Goal: Task Accomplishment & Management: Use online tool/utility

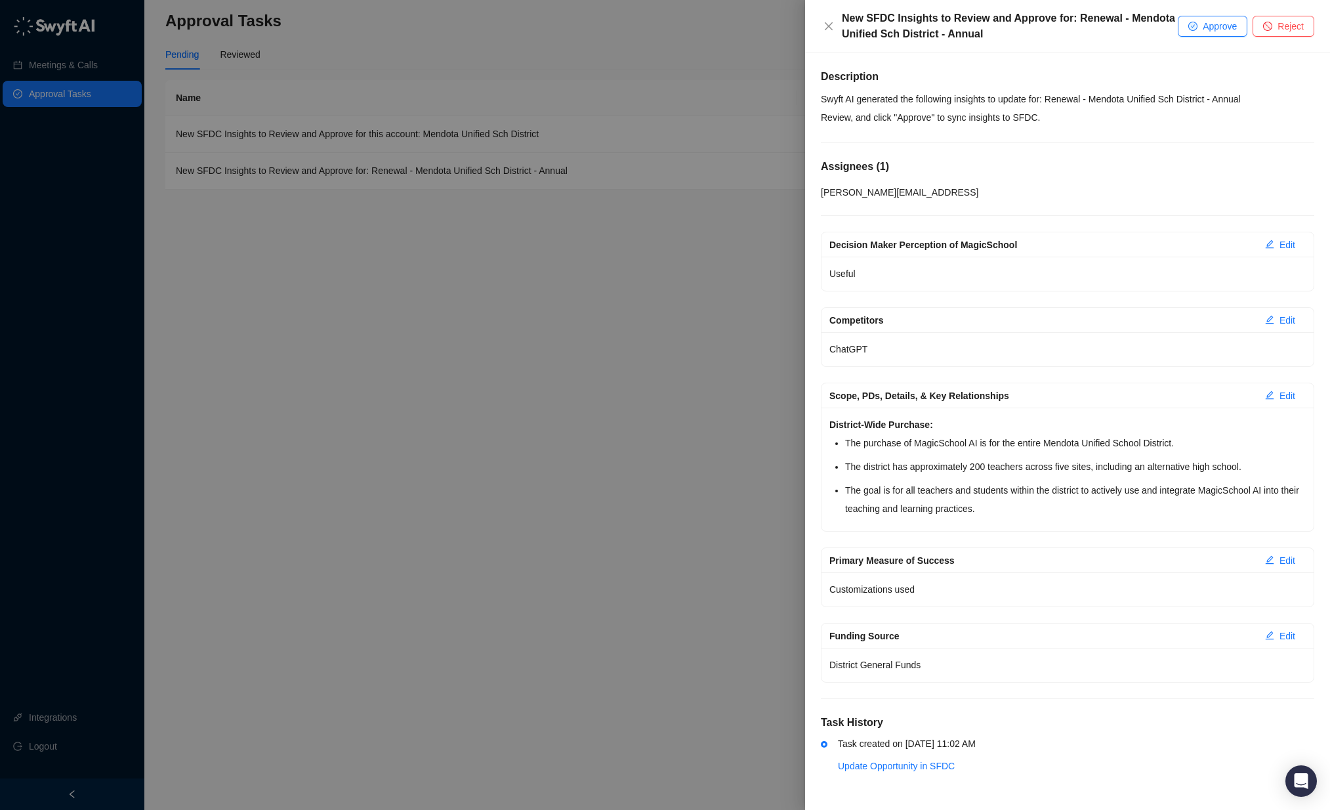
click at [508, 437] on div at bounding box center [665, 405] width 1330 height 810
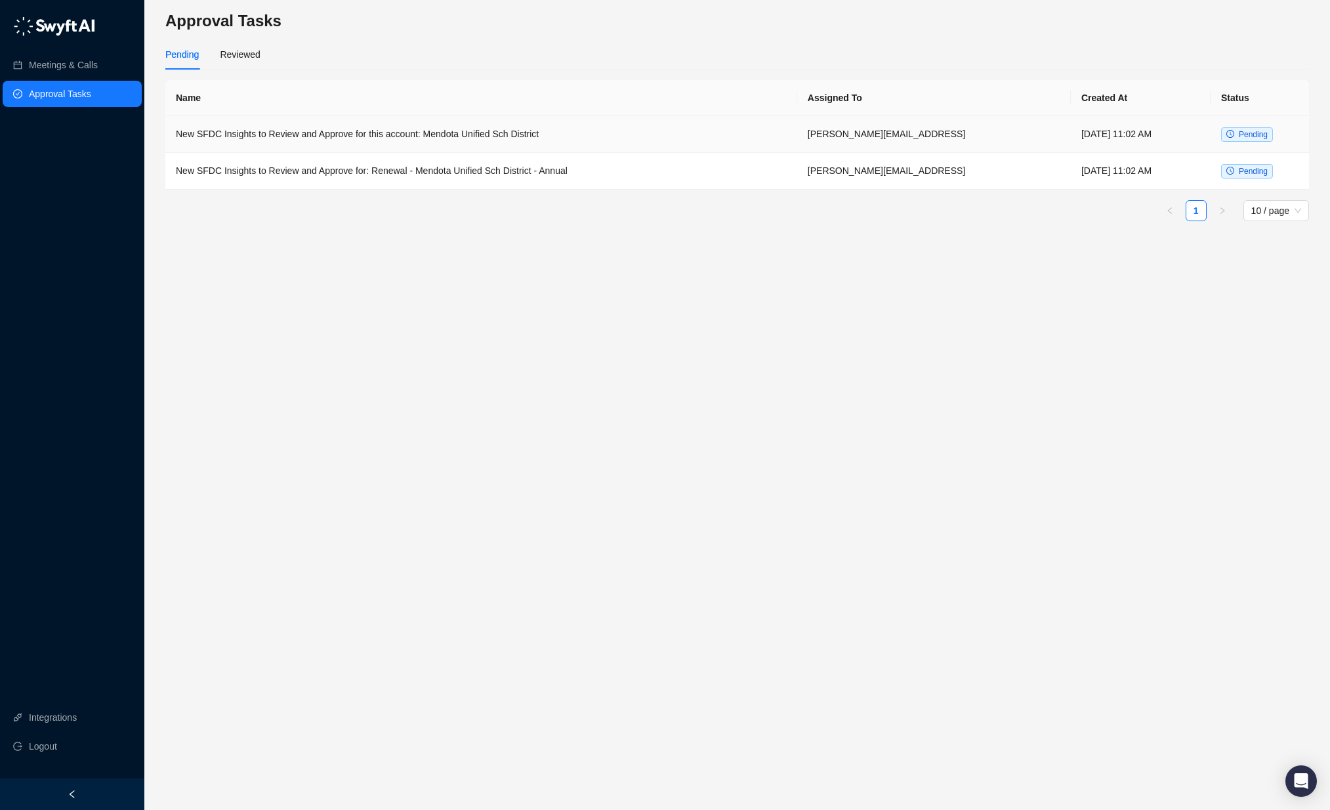
click at [570, 135] on td "New SFDC Insights to Review and Approve for this account: Mendota Unified Sch D…" at bounding box center [481, 134] width 632 height 37
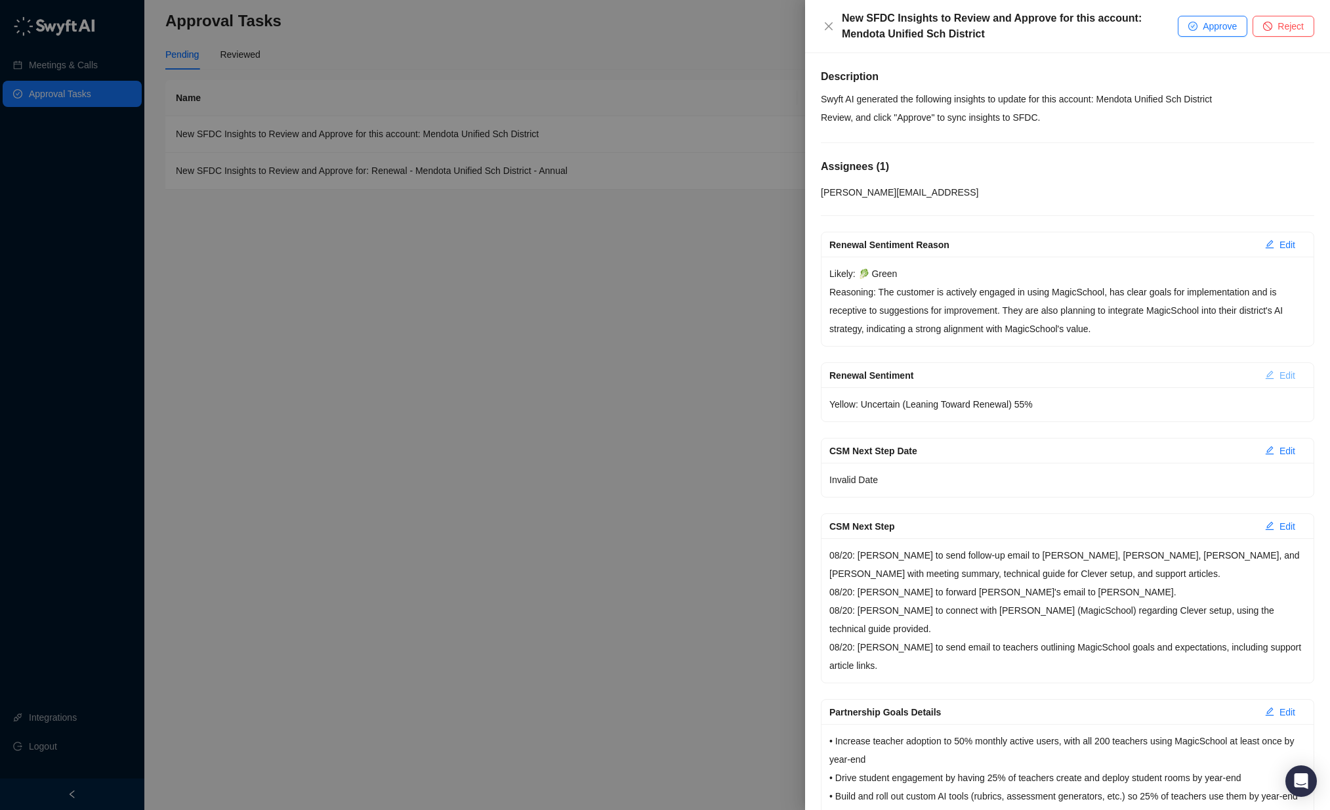
click at [1279, 371] on span "Edit" at bounding box center [1287, 375] width 16 height 14
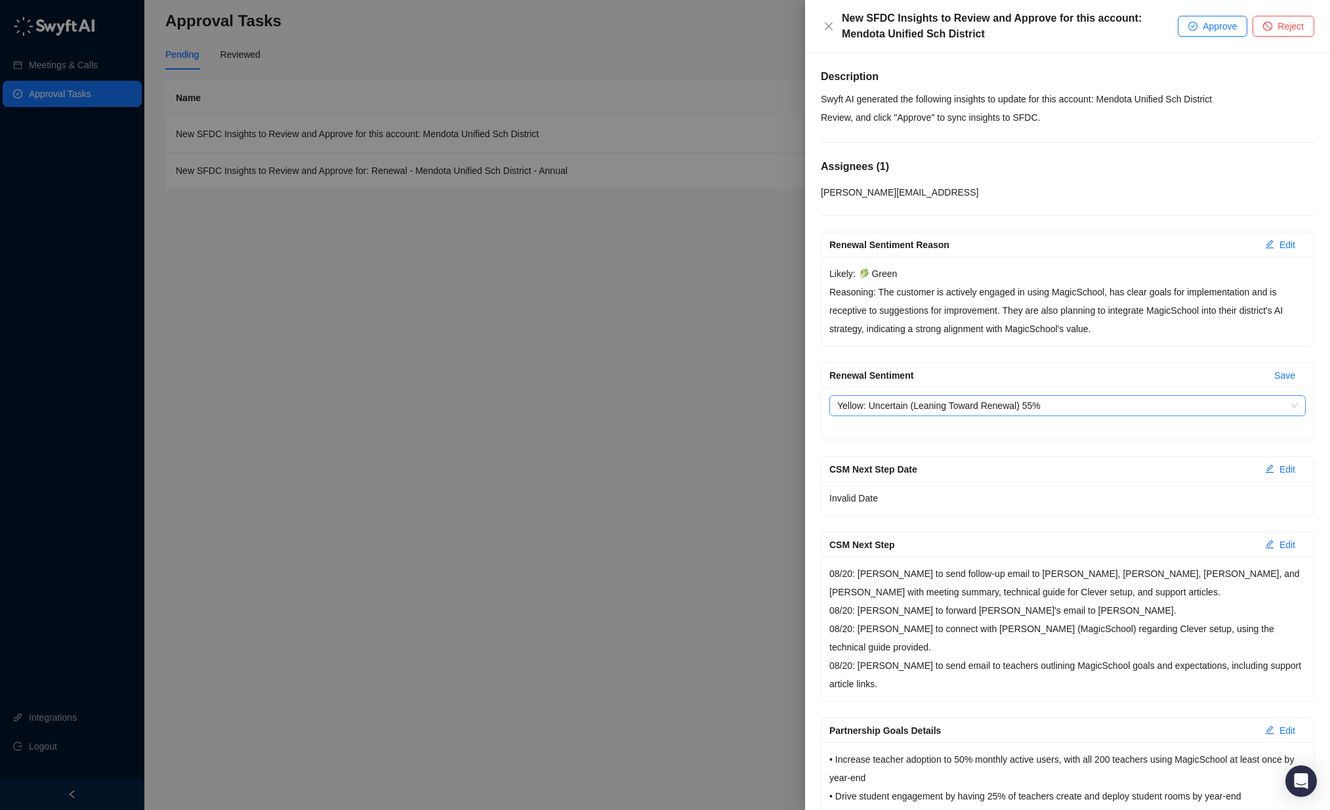
click at [1267, 399] on span "Yellow: Uncertain (Leaning Toward Renewal) 55%" at bounding box center [1067, 406] width 461 height 20
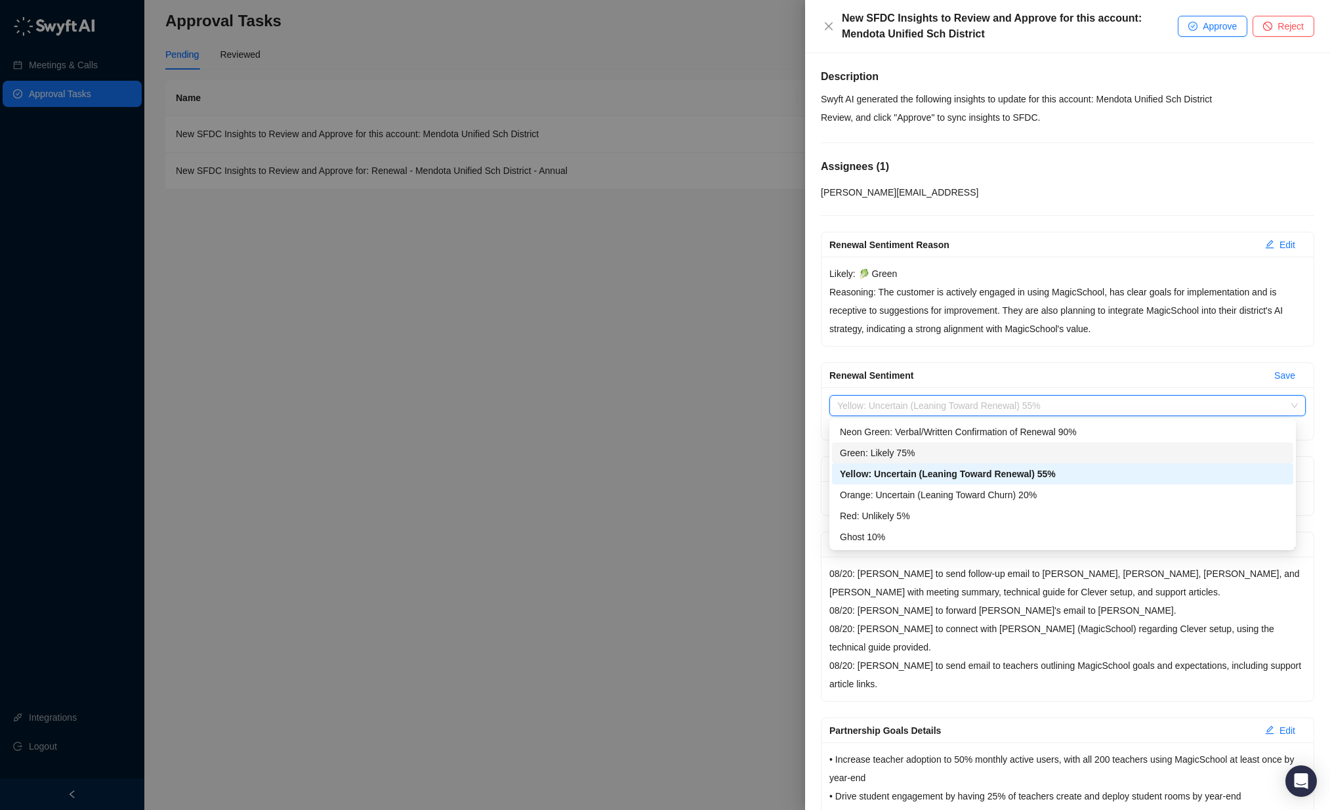
click at [1240, 452] on div "Green: Likely 75%" at bounding box center [1062, 452] width 445 height 14
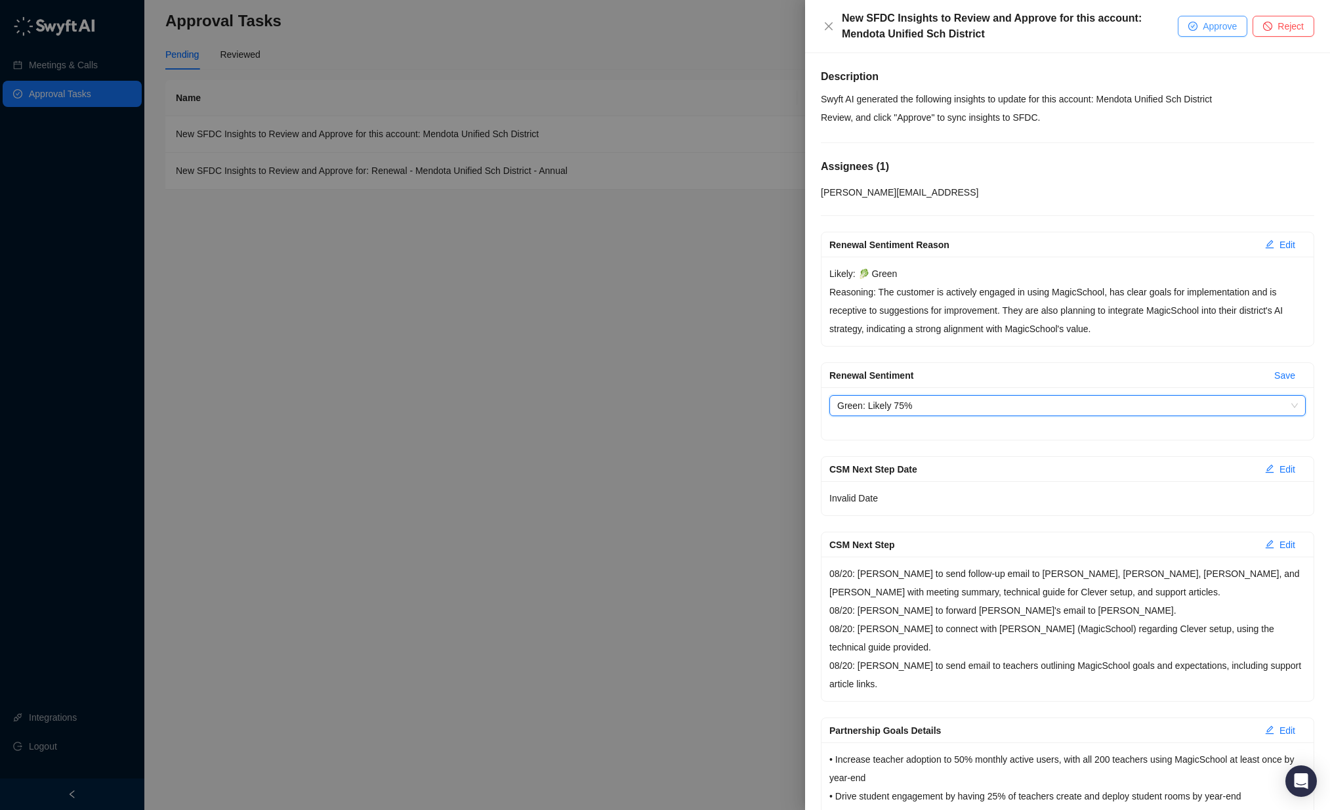
click at [1199, 36] on button "Approve" at bounding box center [1213, 26] width 70 height 21
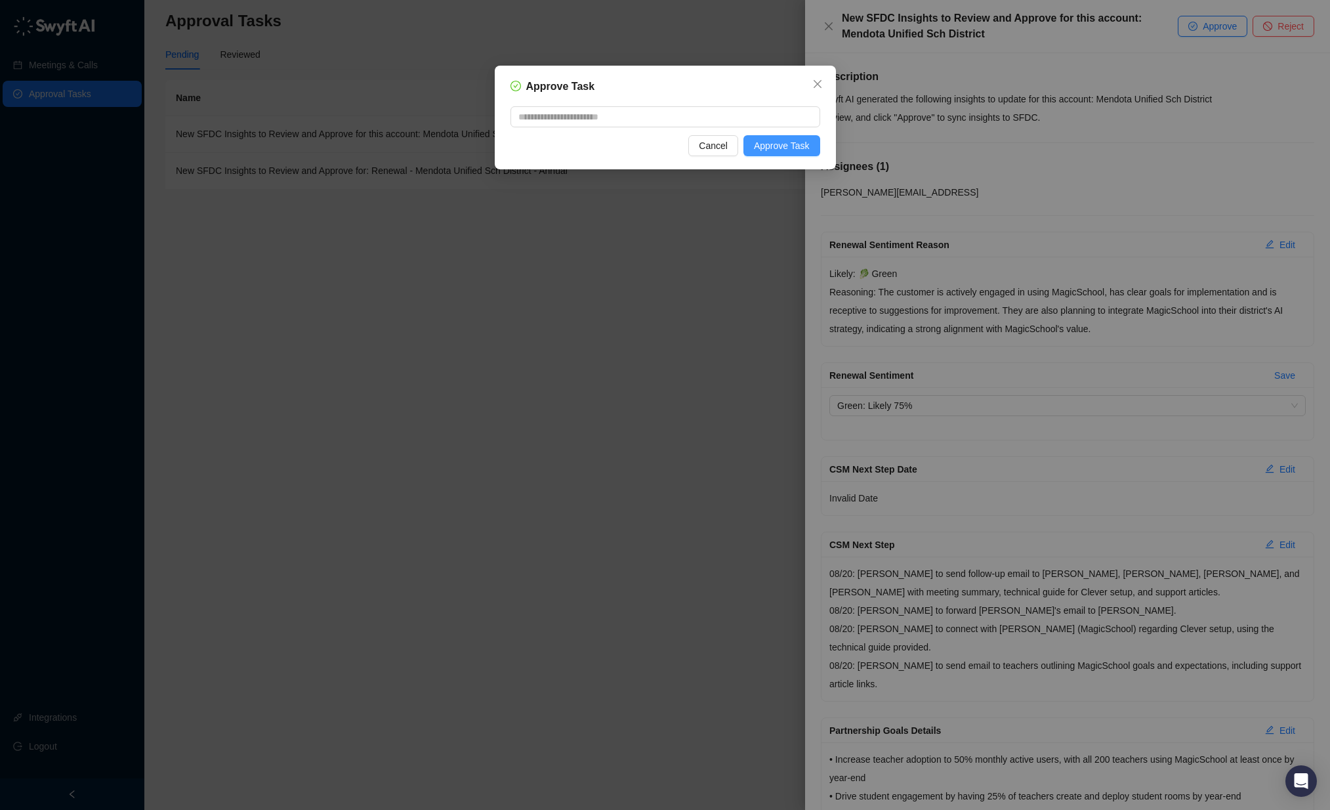
click at [777, 144] on span "Approve Task" at bounding box center [782, 145] width 56 height 14
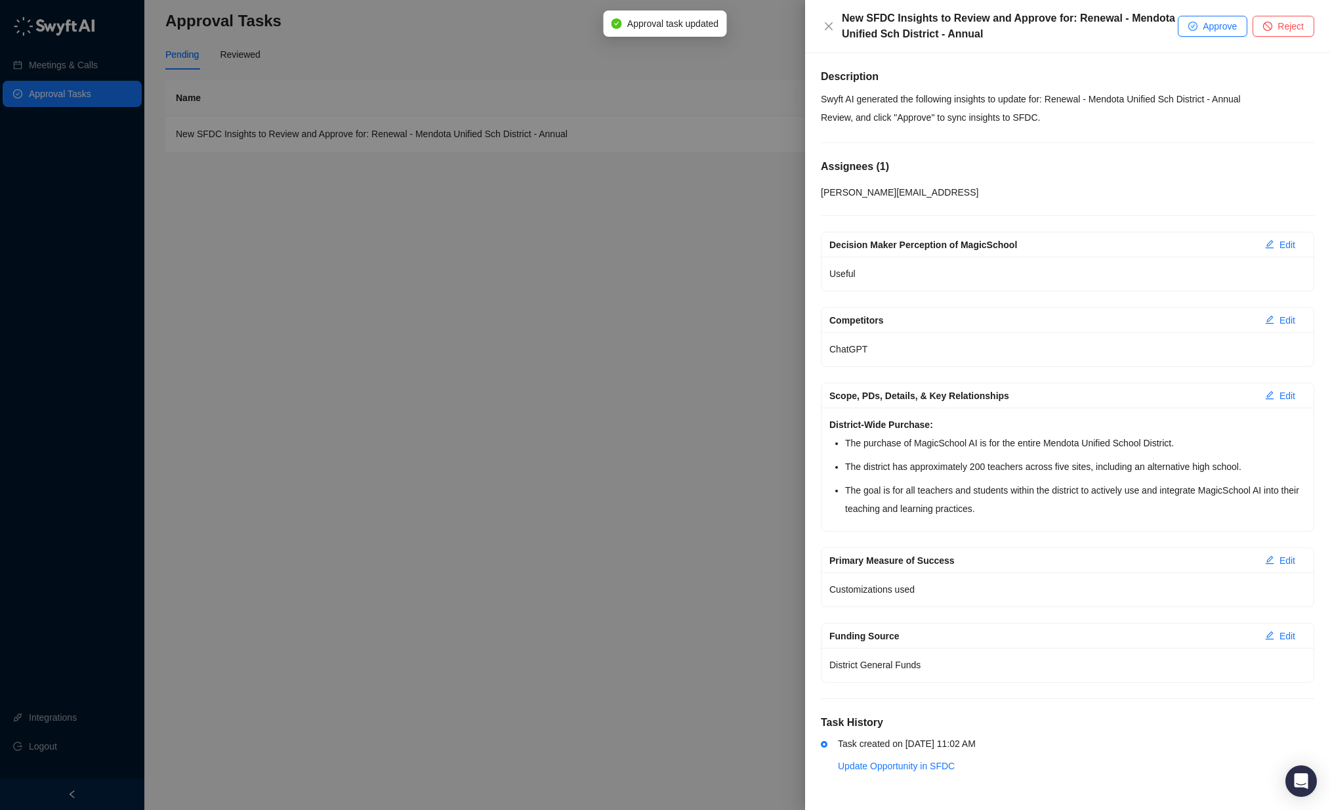
click at [530, 141] on div at bounding box center [665, 405] width 1330 height 810
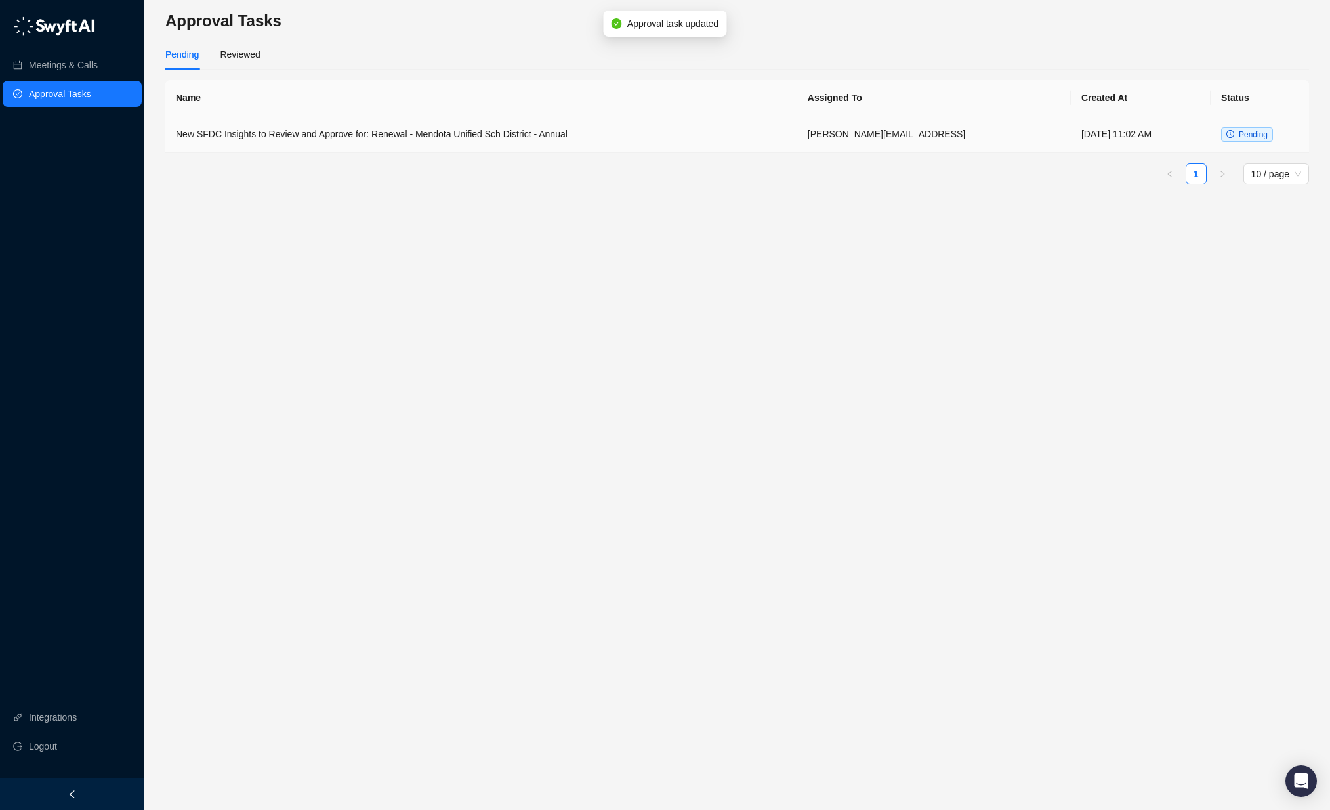
click at [530, 138] on td "New SFDC Insights to Review and Approve for: Renewal - Mendota Unified Sch Dist…" at bounding box center [481, 134] width 632 height 37
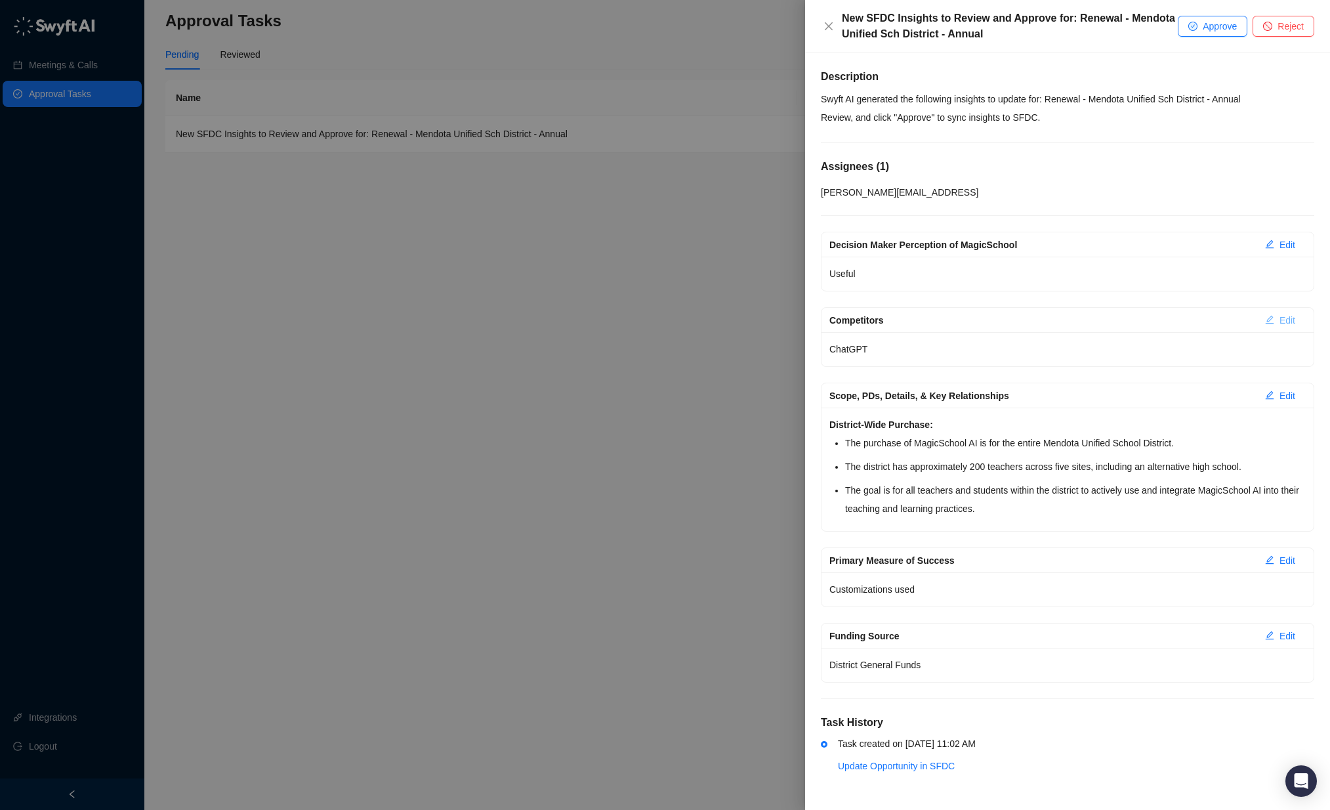
click at [1287, 325] on span "Edit" at bounding box center [1287, 320] width 16 height 14
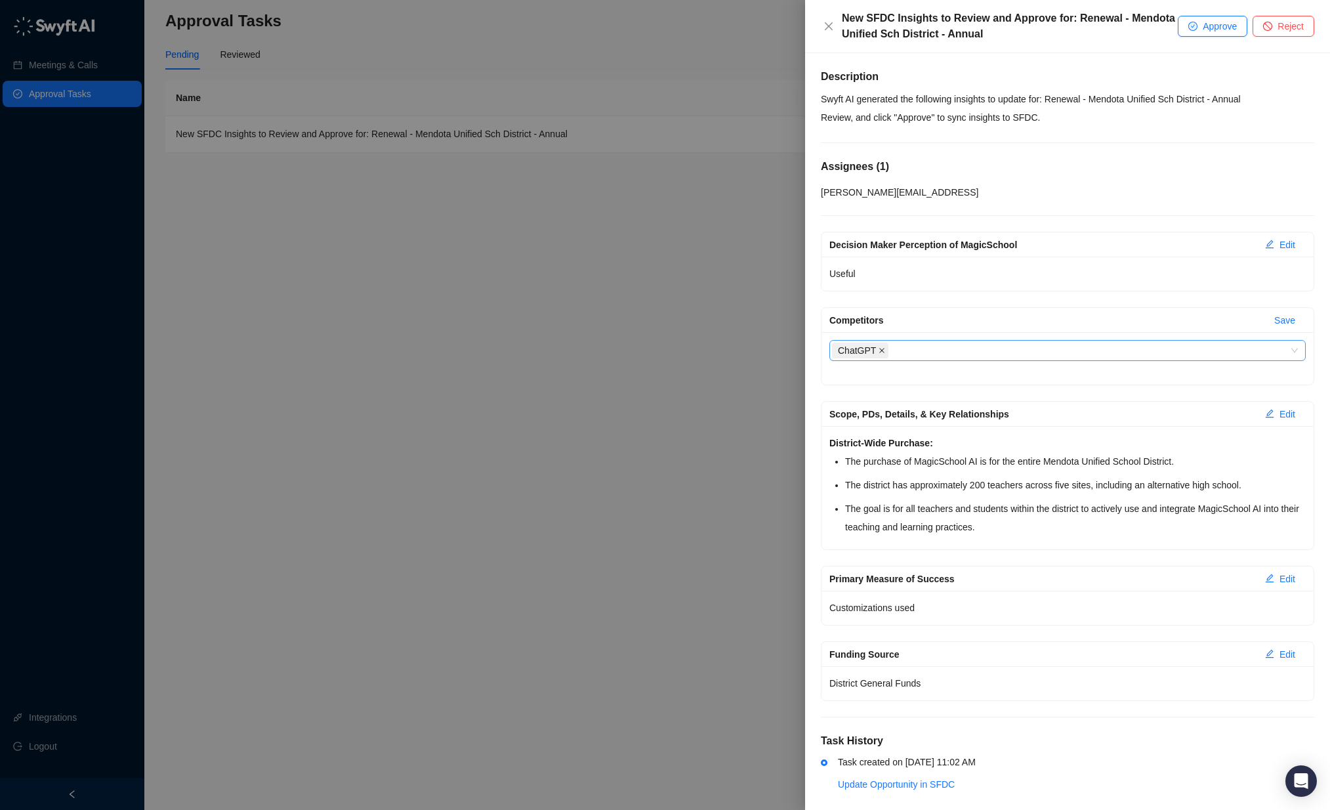
click at [880, 352] on icon "close" at bounding box center [882, 350] width 5 height 5
click at [880, 352] on div at bounding box center [1060, 351] width 457 height 10
click at [999, 317] on div "Competitors" at bounding box center [1046, 320] width 434 height 14
click at [1218, 26] on span "Approve" at bounding box center [1220, 26] width 34 height 14
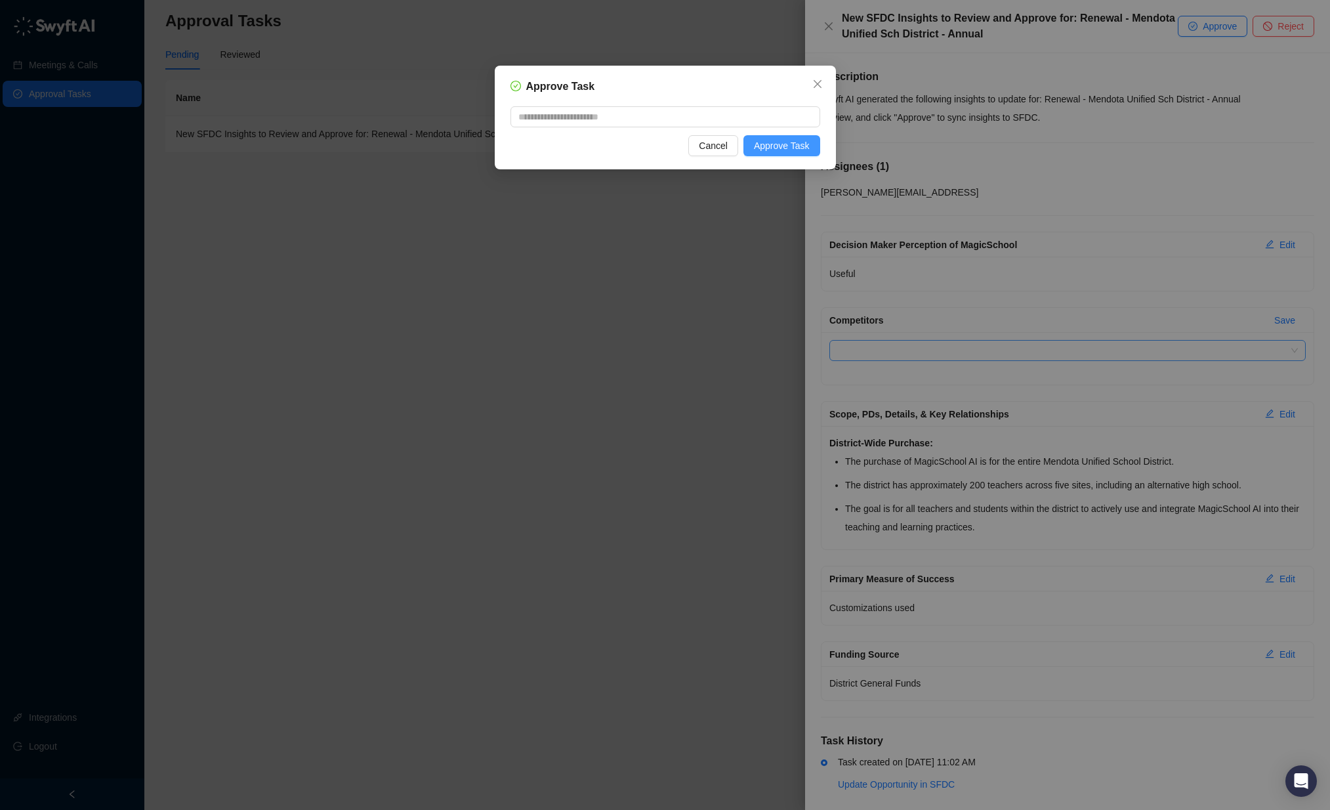
click at [791, 148] on span "Approve Task" at bounding box center [782, 145] width 56 height 14
